Goal: Task Accomplishment & Management: Use online tool/utility

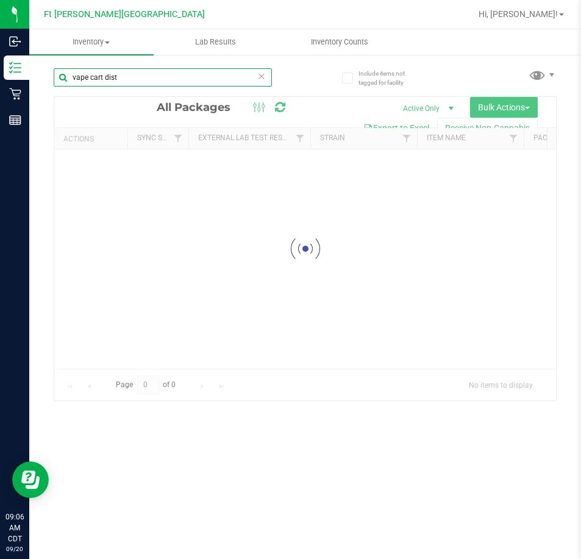
click at [136, 82] on input "vape cart dist" at bounding box center [163, 77] width 218 height 18
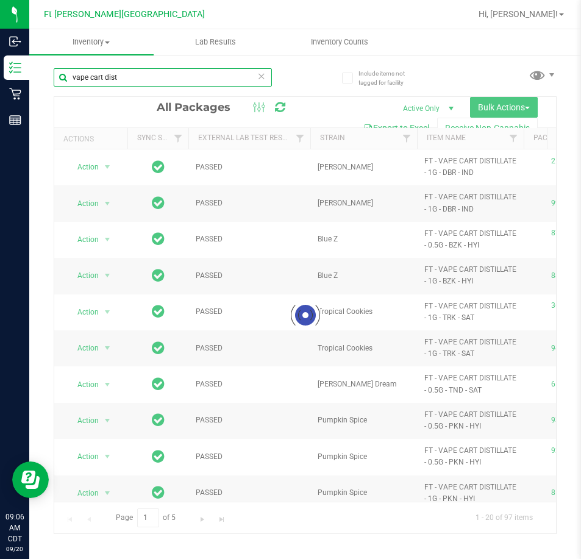
click at [144, 76] on input "vape cart dist" at bounding box center [163, 77] width 218 height 18
click at [145, 76] on input "vape cart dist" at bounding box center [163, 77] width 218 height 18
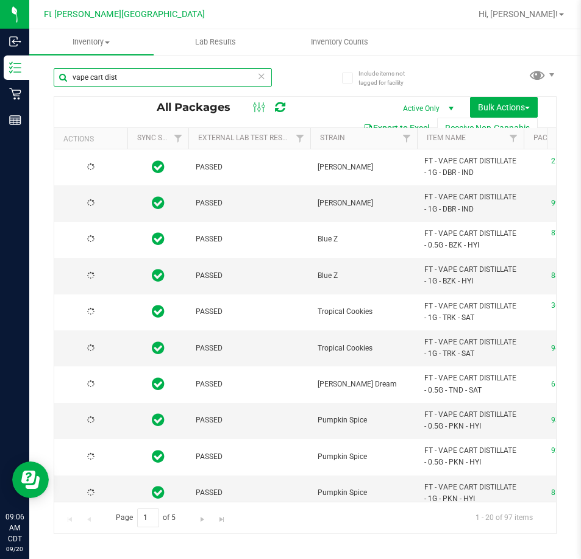
click at [145, 76] on input "vape cart dist" at bounding box center [163, 77] width 218 height 18
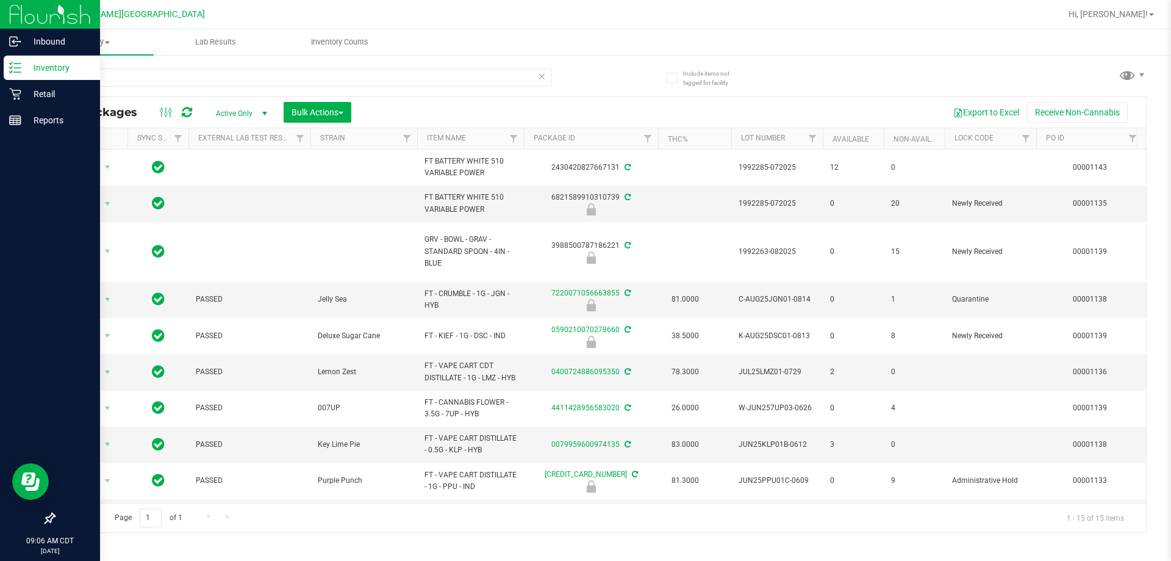
click at [40, 64] on p "Inventory" at bounding box center [57, 67] width 73 height 15
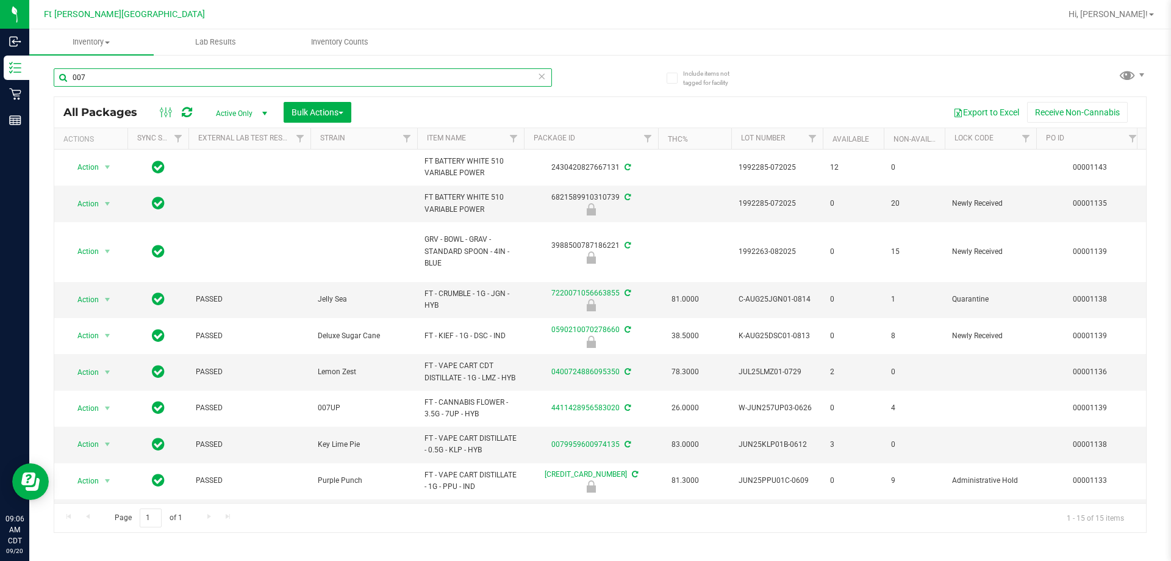
click at [199, 82] on input "007" at bounding box center [303, 77] width 498 height 18
type input "007UP"
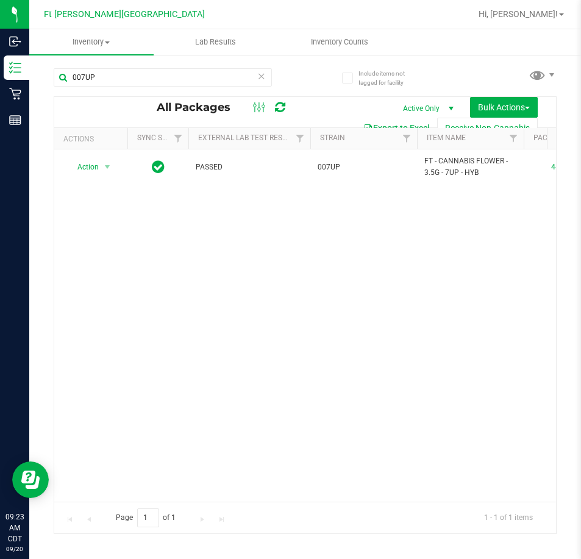
click at [259, 71] on icon at bounding box center [261, 75] width 9 height 15
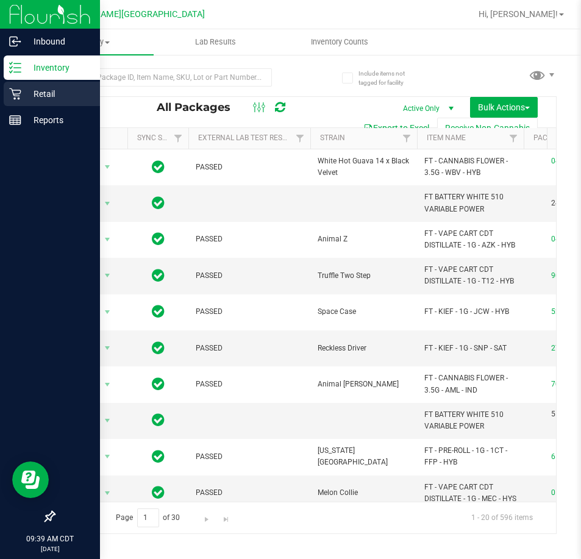
click at [13, 104] on div "Retail" at bounding box center [52, 94] width 96 height 24
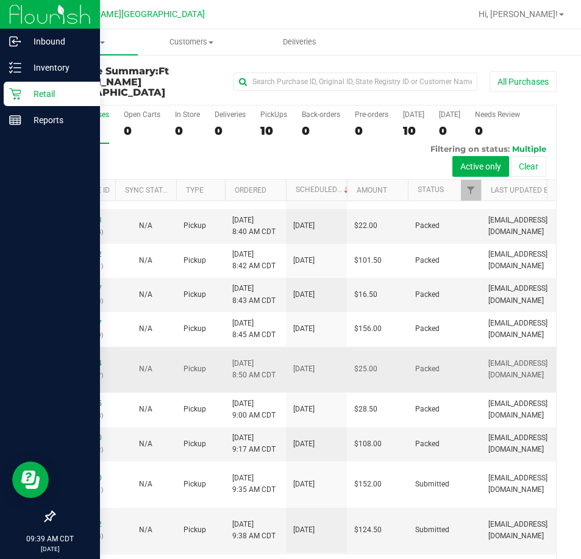
scroll to position [76, 0]
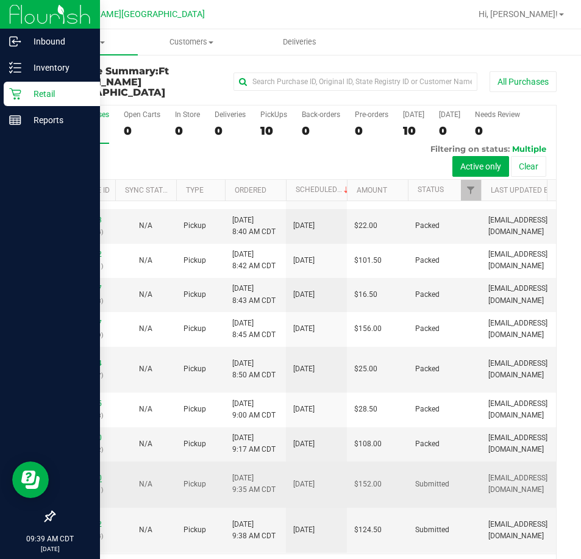
click at [92, 474] on link "11978760" at bounding box center [85, 478] width 34 height 9
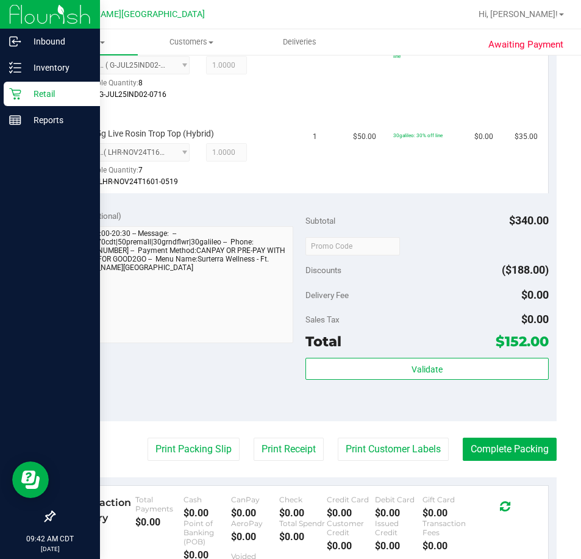
scroll to position [610, 0]
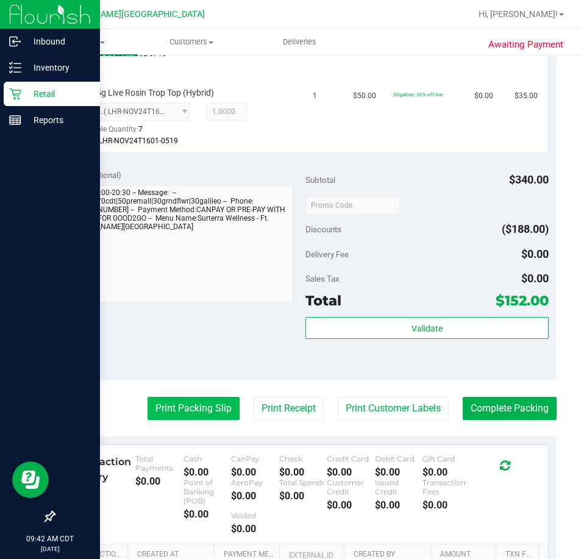
click at [216, 397] on button "Print Packing Slip" at bounding box center [194, 408] width 92 height 23
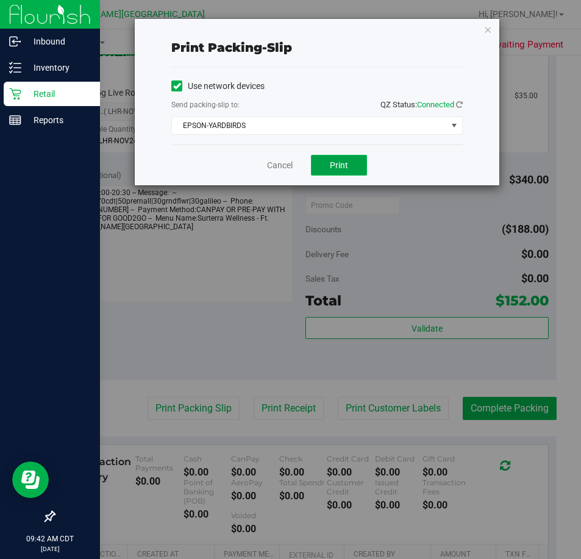
click at [345, 162] on span "Print" at bounding box center [339, 165] width 18 height 10
click at [275, 166] on link "Cancel" at bounding box center [280, 165] width 26 height 13
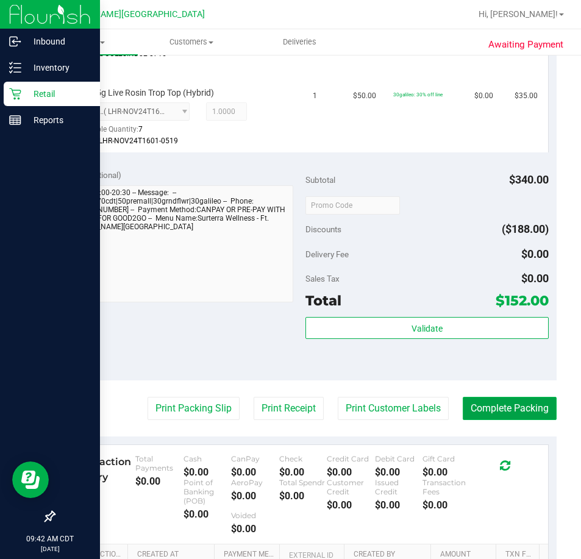
click at [486, 397] on button "Complete Packing" at bounding box center [510, 408] width 94 height 23
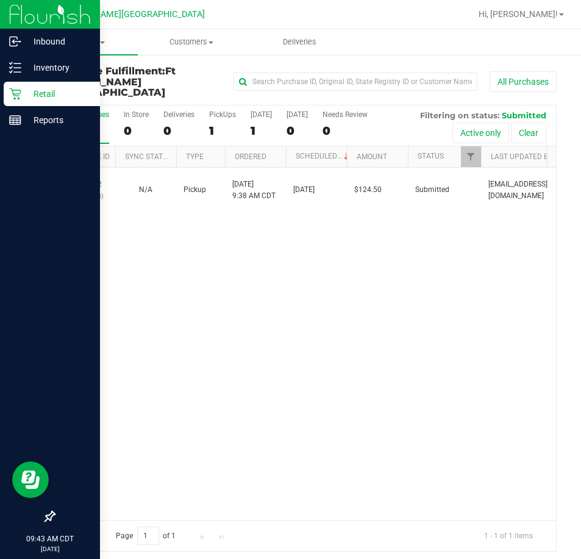
click at [184, 357] on div "11978782 (326044994) N/A Pickup 9/20/2025 9:38 AM CDT 9/20/2025 $124.50 Submitt…" at bounding box center [305, 344] width 502 height 353
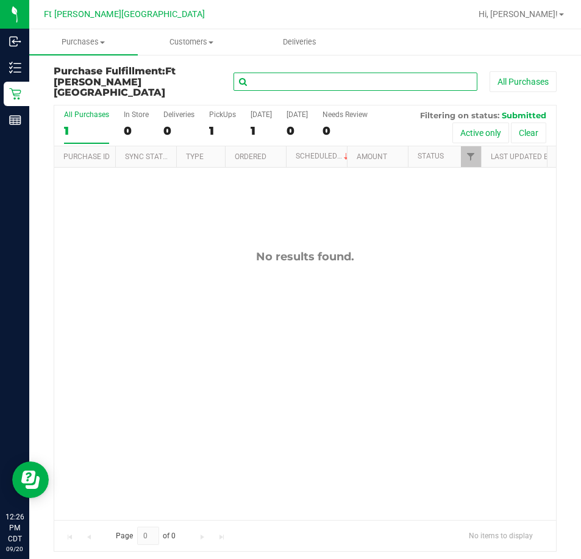
click at [267, 73] on input "text" at bounding box center [356, 82] width 244 height 18
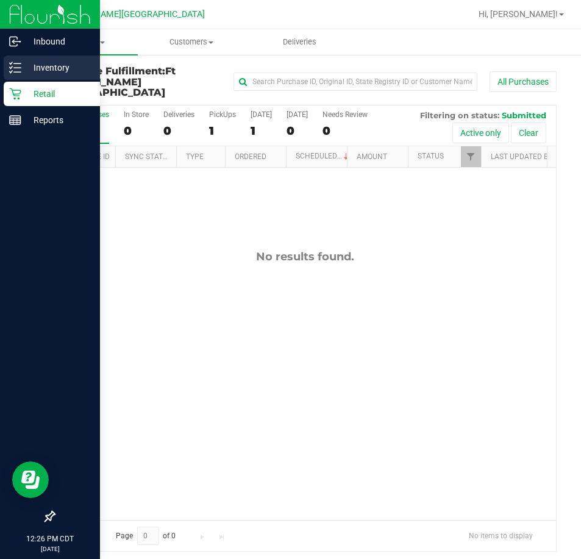
click at [20, 73] on icon at bounding box center [15, 68] width 12 height 12
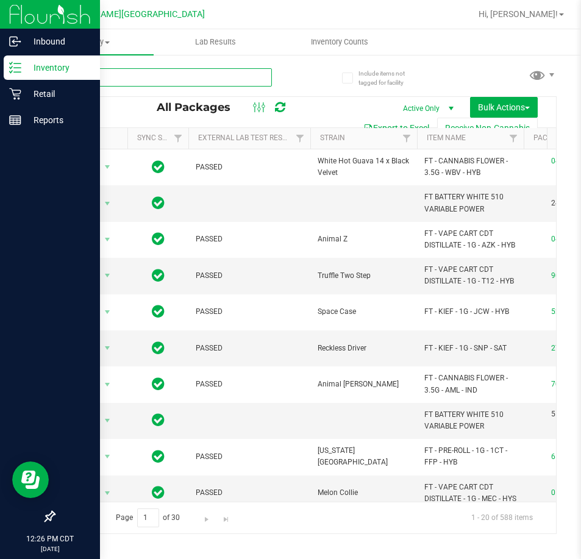
click at [142, 77] on input "text" at bounding box center [163, 77] width 218 height 18
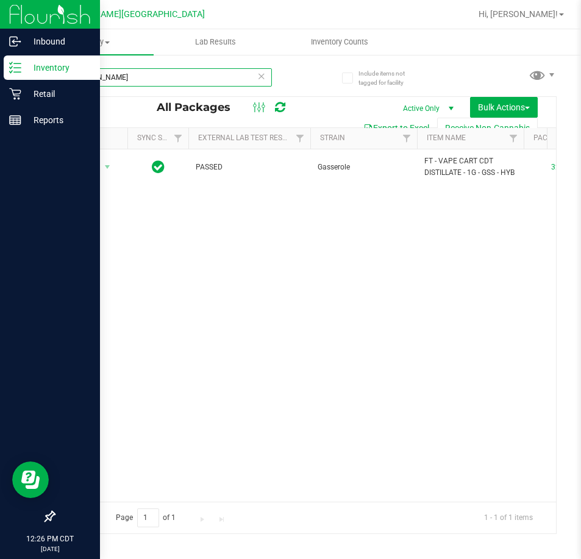
type input "[PERSON_NAME]"
click at [260, 80] on icon at bounding box center [261, 75] width 9 height 15
